Goal: Transaction & Acquisition: Purchase product/service

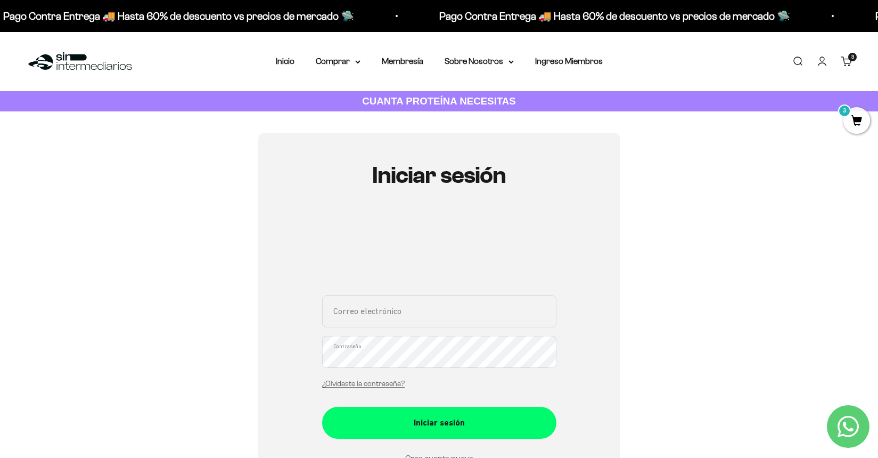
type input "[EMAIL_ADDRESS][DOMAIN_NAME]"
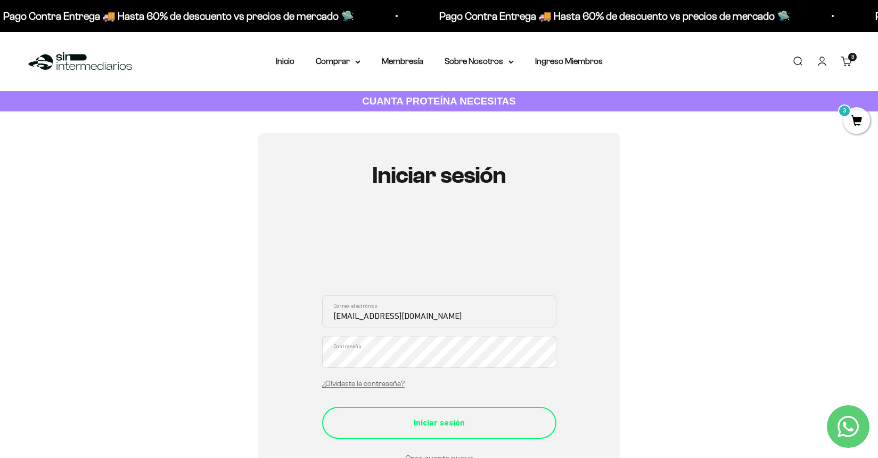
click at [430, 428] on button "Iniciar sesión" at bounding box center [439, 422] width 234 height 32
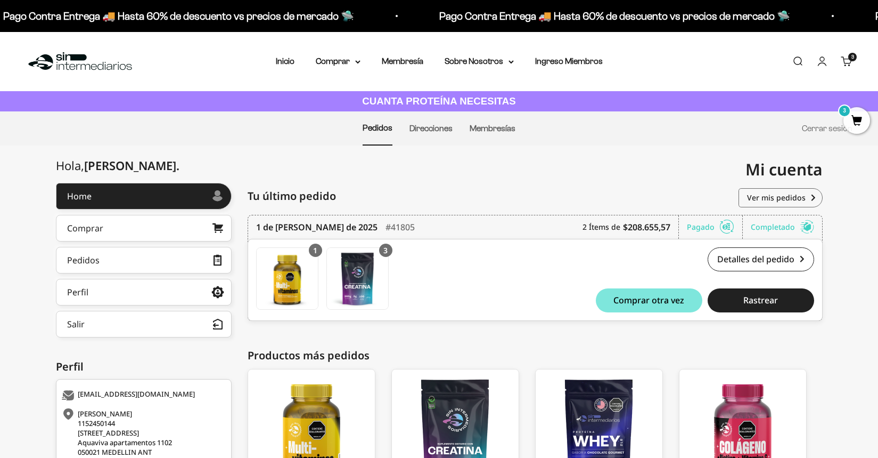
click at [853, 119] on span "3" at bounding box center [857, 120] width 27 height 27
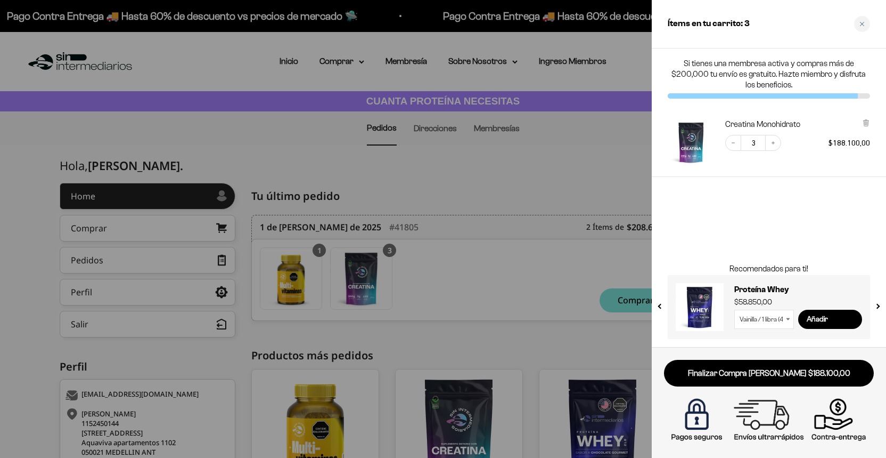
click at [576, 198] on div at bounding box center [443, 229] width 886 height 458
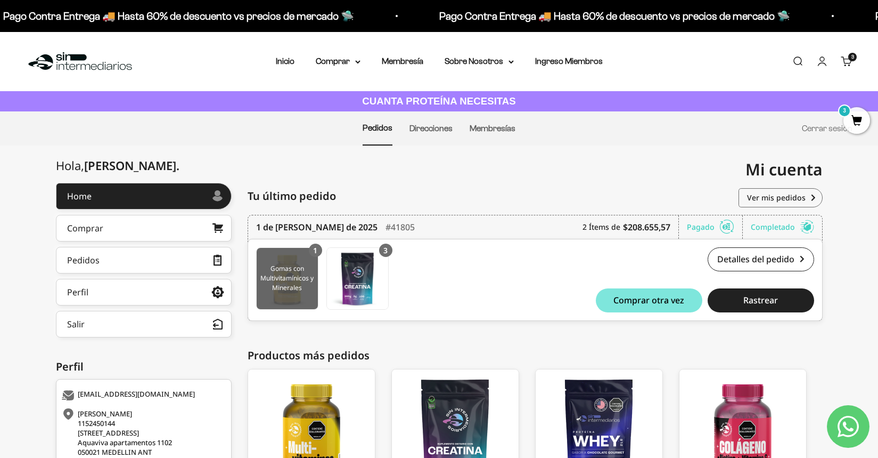
click at [287, 287] on img at bounding box center [287, 278] width 61 height 61
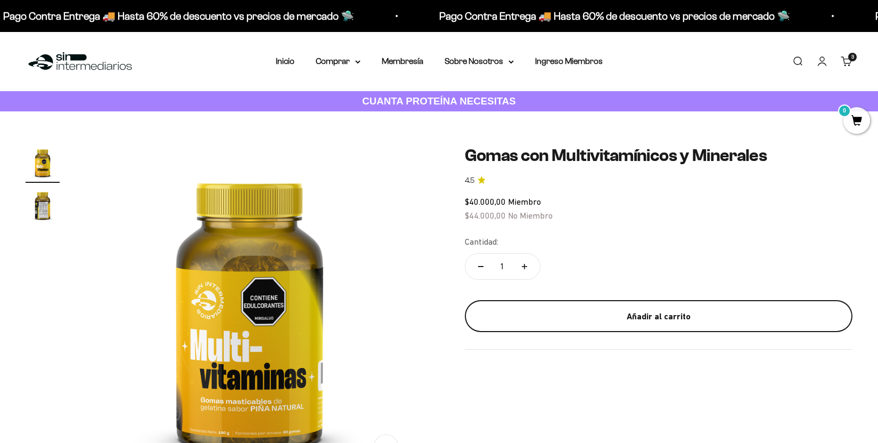
click at [681, 310] on div "Añadir al carrito" at bounding box center [659, 317] width 346 height 14
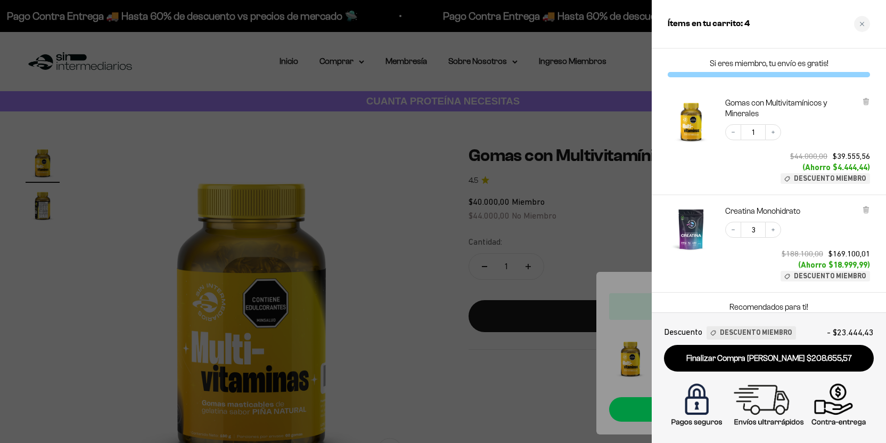
click at [588, 213] on div at bounding box center [443, 221] width 886 height 443
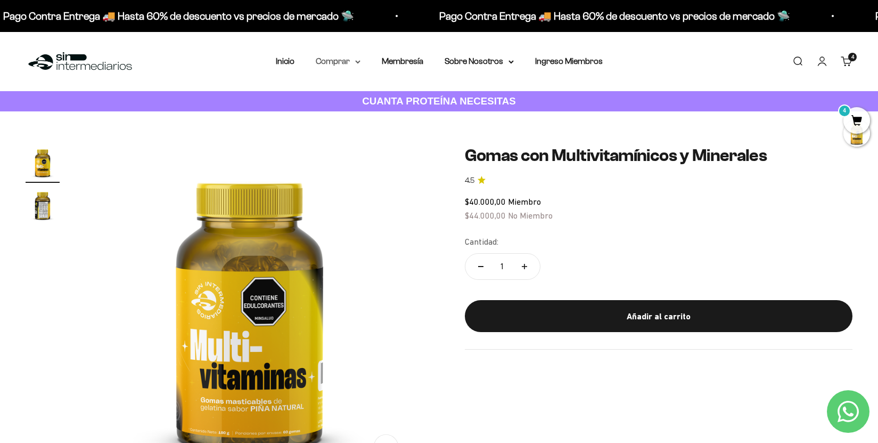
click at [326, 59] on summary "Comprar" at bounding box center [338, 61] width 45 height 14
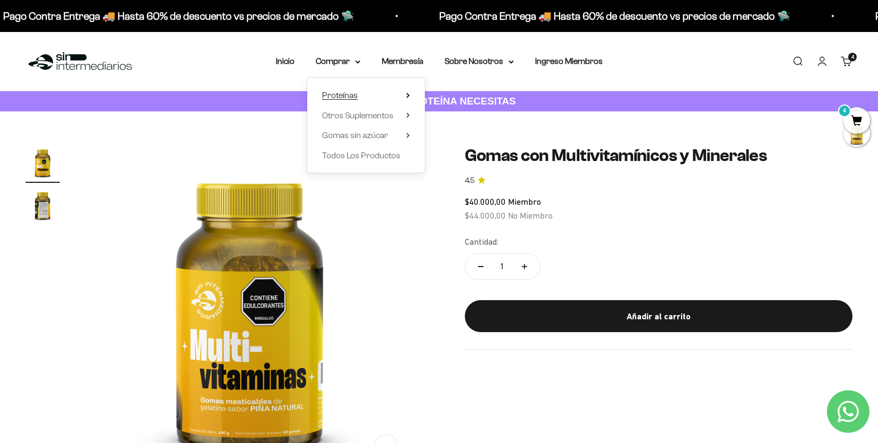
click at [333, 92] on span "Proteínas" at bounding box center [340, 95] width 36 height 9
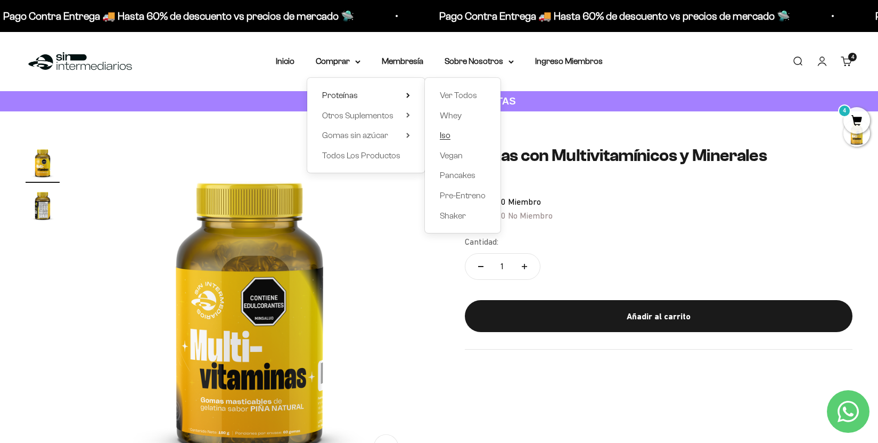
click at [440, 133] on span "Iso" at bounding box center [445, 135] width 11 height 9
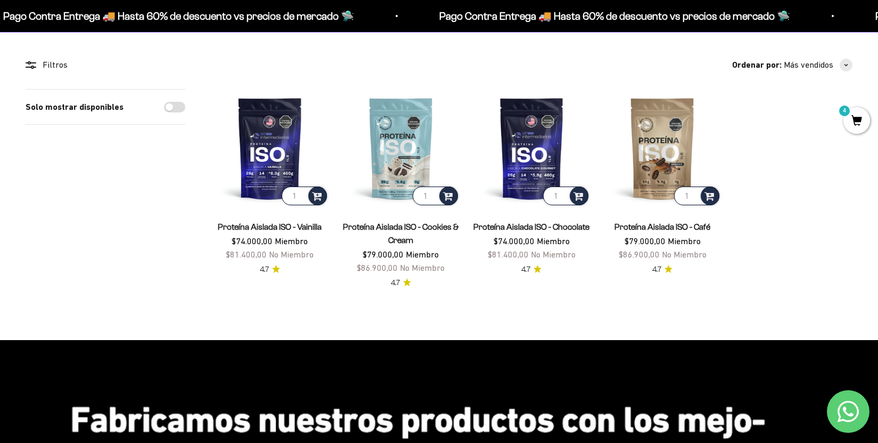
scroll to position [73, 0]
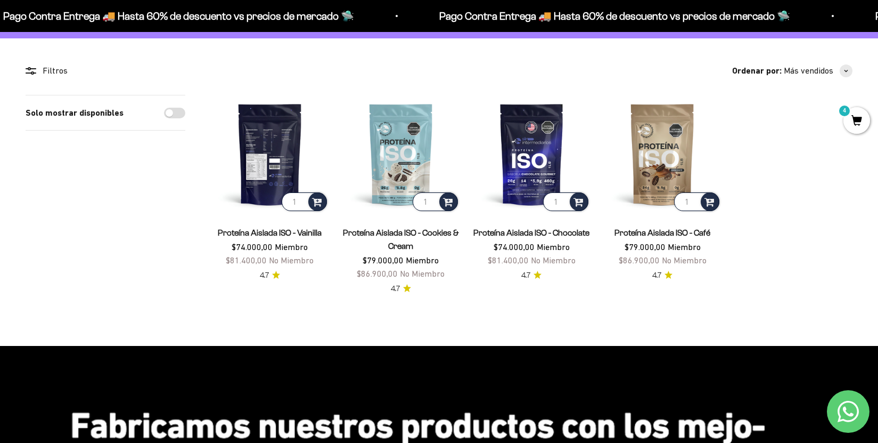
click at [249, 168] on img at bounding box center [270, 154] width 118 height 118
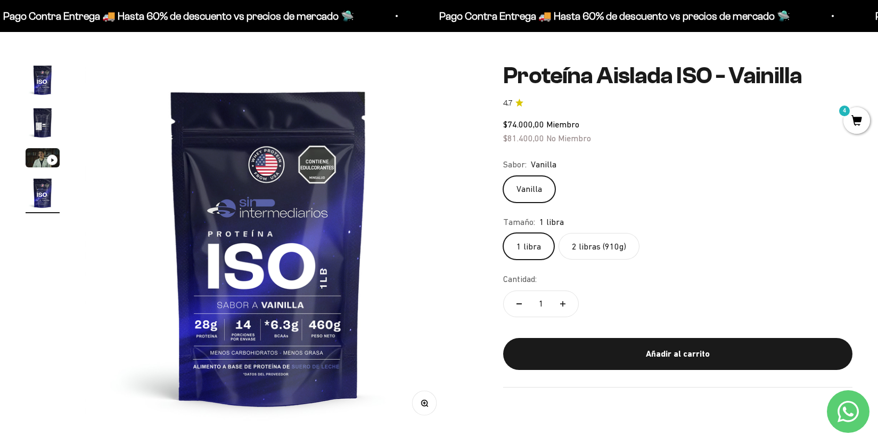
scroll to position [69, 0]
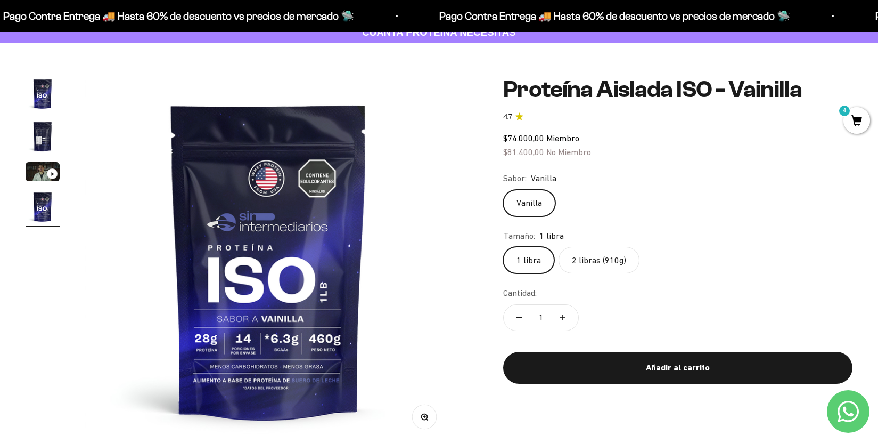
click at [591, 259] on label "2 libras (910g)" at bounding box center [599, 260] width 81 height 27
click at [503, 247] on input "2 libras (910g)" at bounding box center [503, 246] width 1 height 1
click at [537, 256] on label "1 libra" at bounding box center [528, 260] width 51 height 27
click at [503, 247] on input "1 libra" at bounding box center [503, 246] width 1 height 1
click at [574, 257] on label "2 libras (910g)" at bounding box center [599, 260] width 81 height 27
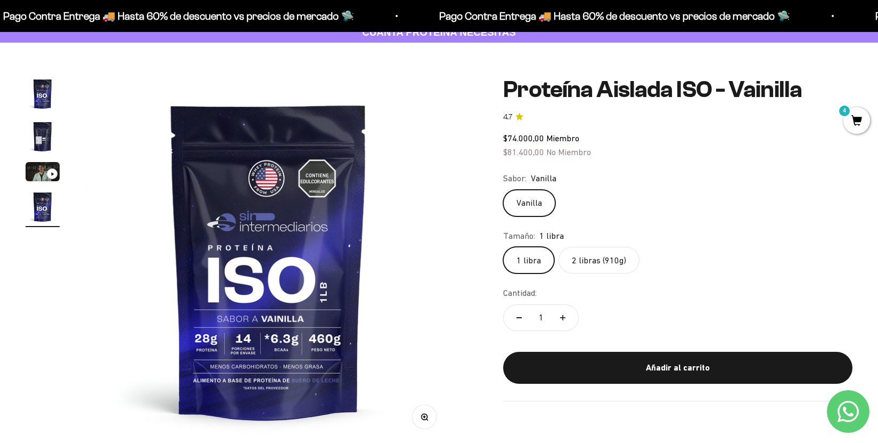
click at [503, 247] on input "2 libras (910g)" at bounding box center [503, 246] width 1 height 1
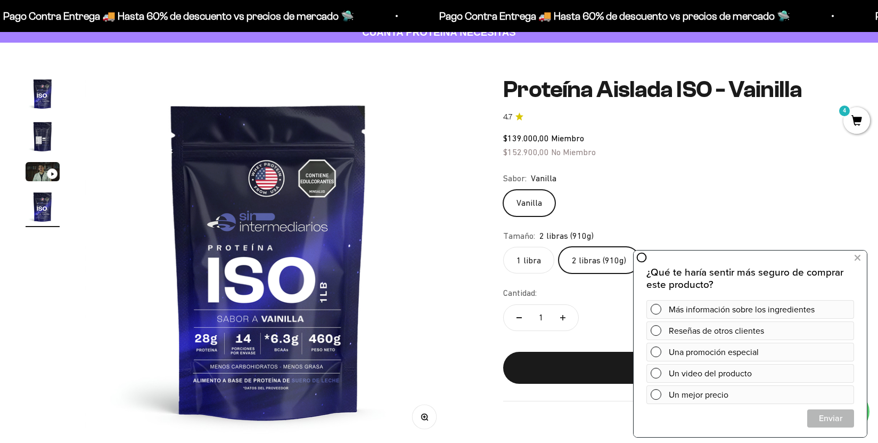
click at [632, 218] on variant-picker "Sabor: Vanilla [GEOGRAPHIC_DATA] Tamaño: 2 libras (910g) 1 libra 2 libras (910g)" at bounding box center [677, 223] width 349 height 102
click at [864, 256] on button at bounding box center [857, 257] width 19 height 17
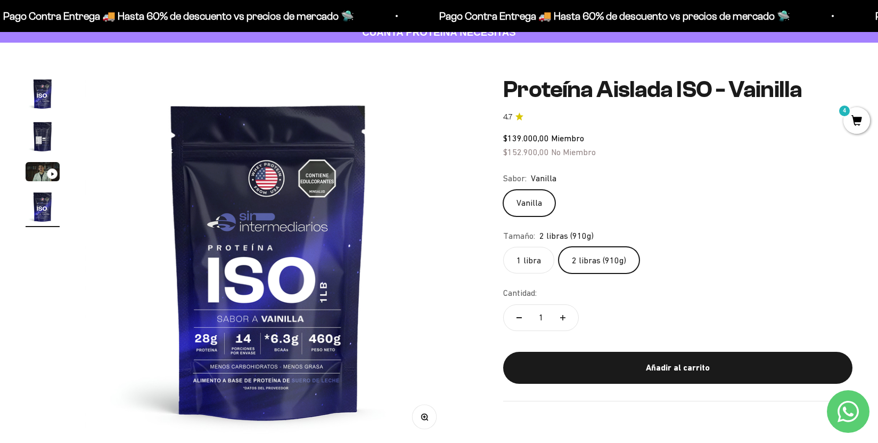
click at [598, 255] on label "2 libras (910g)" at bounding box center [599, 260] width 81 height 27
click at [503, 247] on input "2 libras (910g)" at bounding box center [503, 246] width 1 height 1
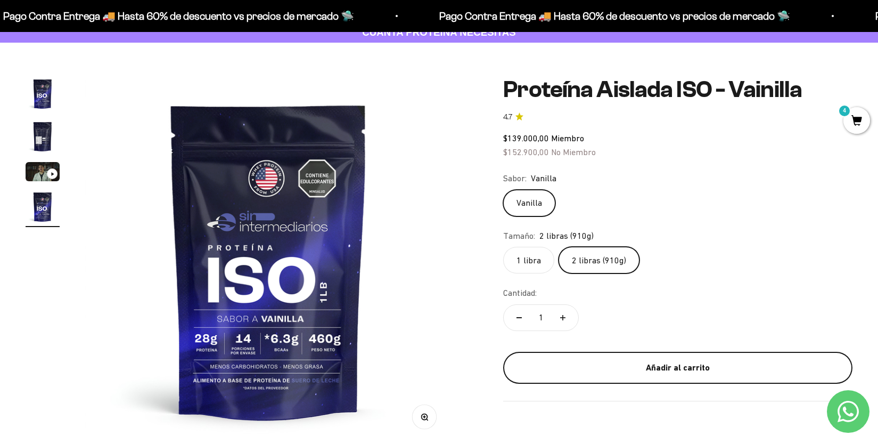
click at [664, 361] on div "Añadir al carrito" at bounding box center [678, 368] width 307 height 14
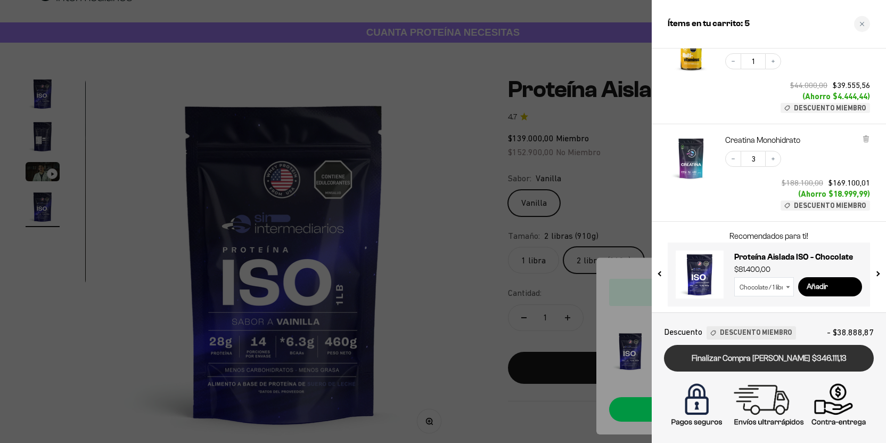
scroll to position [195, 0]
click at [770, 355] on link "Finalizar Compra [PERSON_NAME] $346.111,13" at bounding box center [769, 358] width 210 height 27
